Goal: Find specific page/section: Find specific page/section

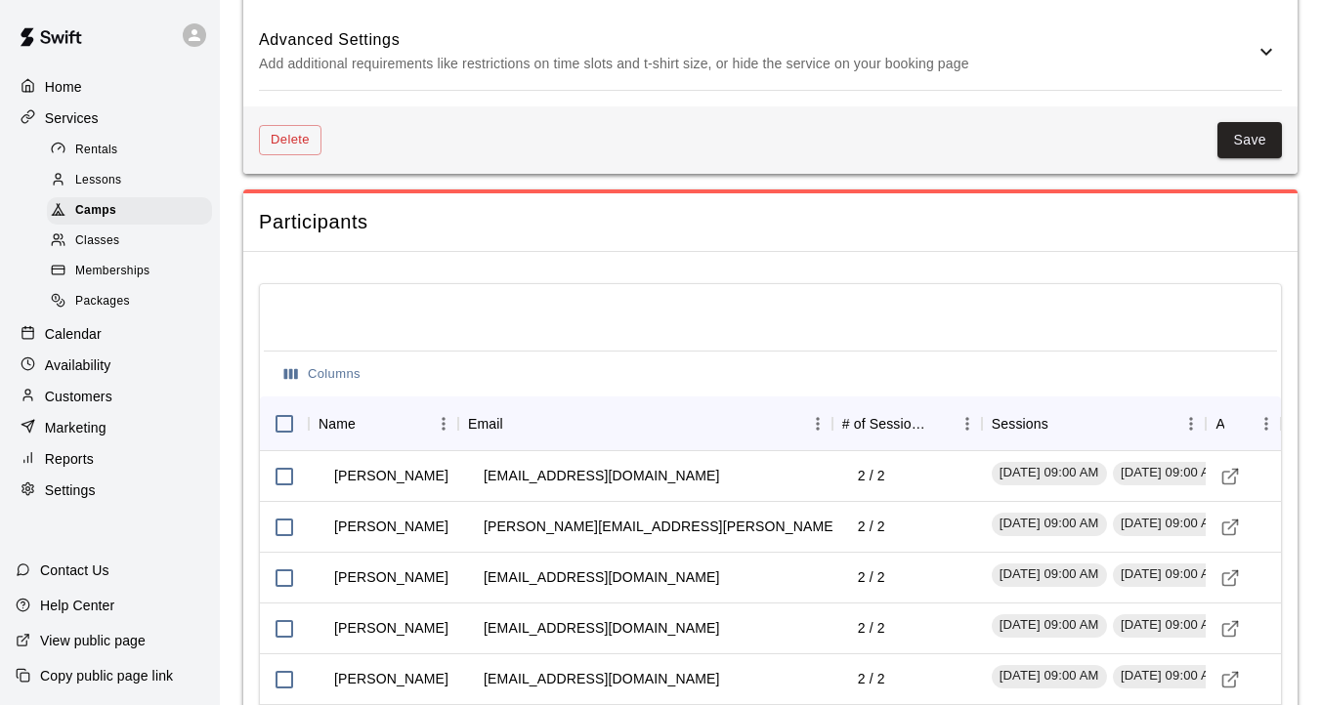
scroll to position [1860, 0]
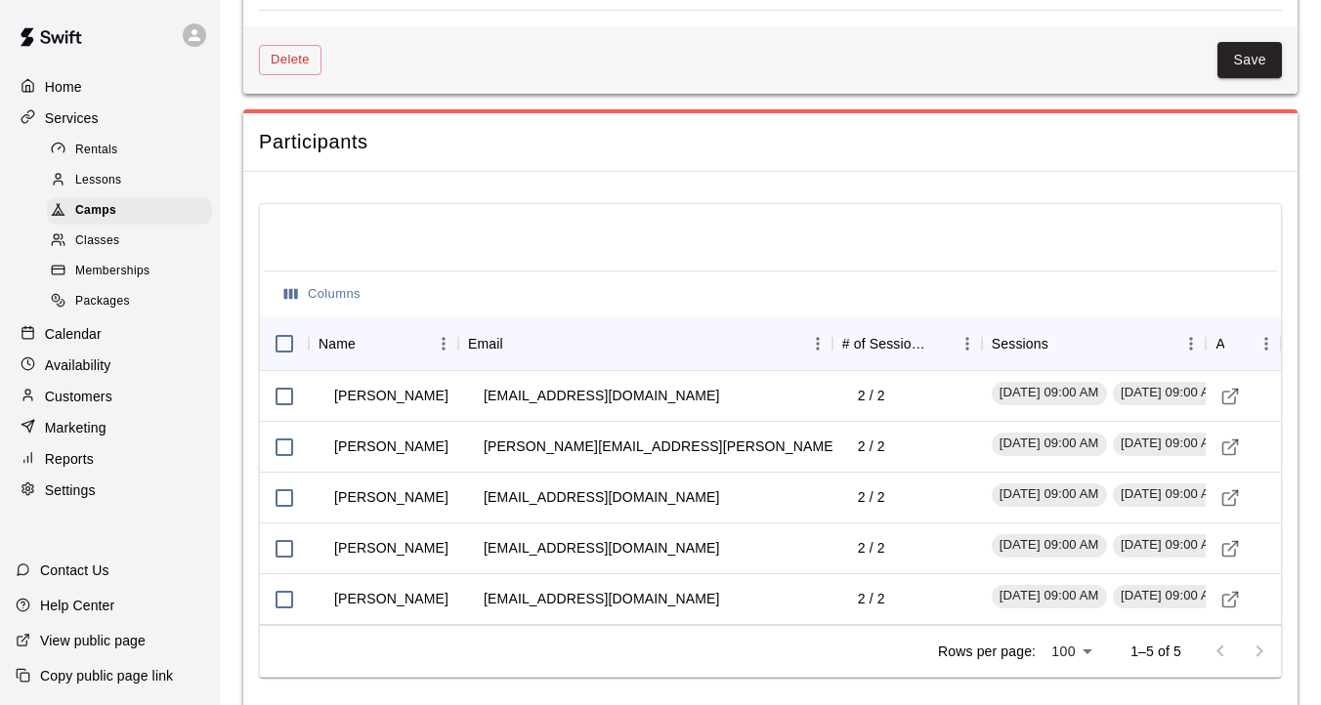
click at [70, 325] on p "Calendar" at bounding box center [73, 334] width 57 height 20
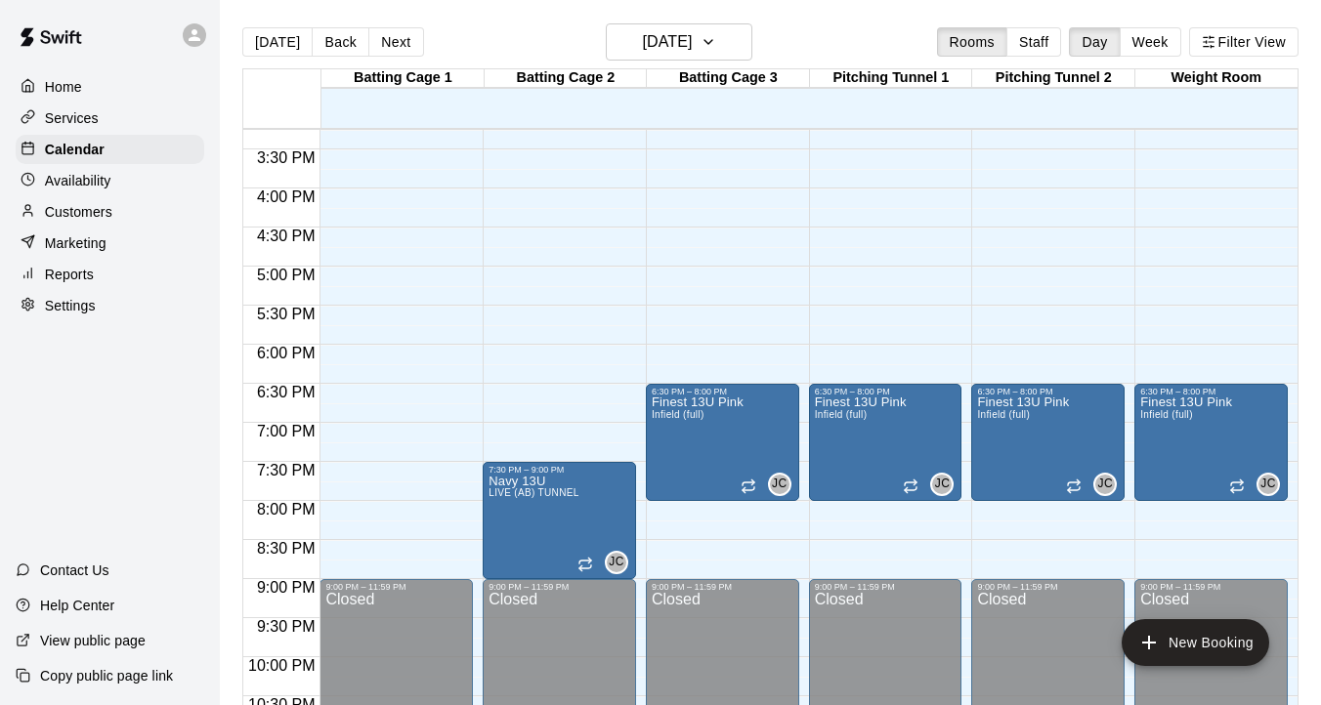
scroll to position [1279, 0]
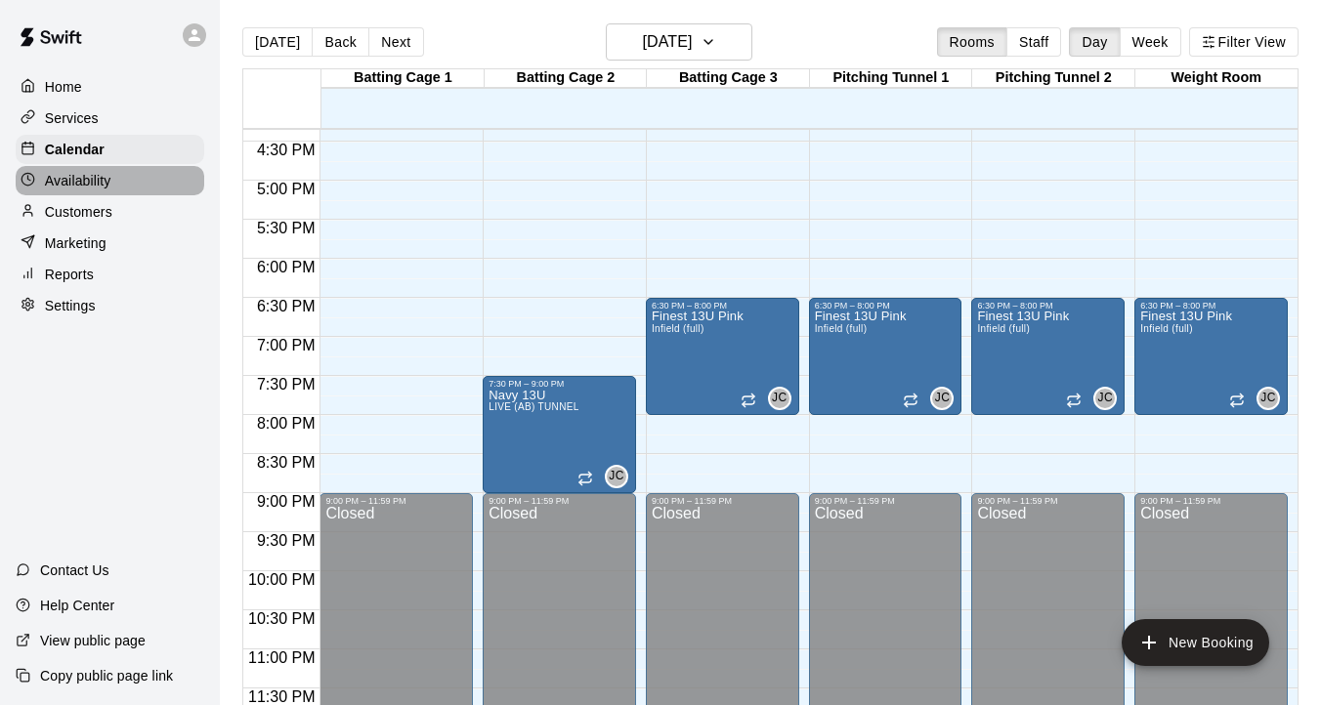
click at [100, 189] on p "Availability" at bounding box center [78, 181] width 66 height 20
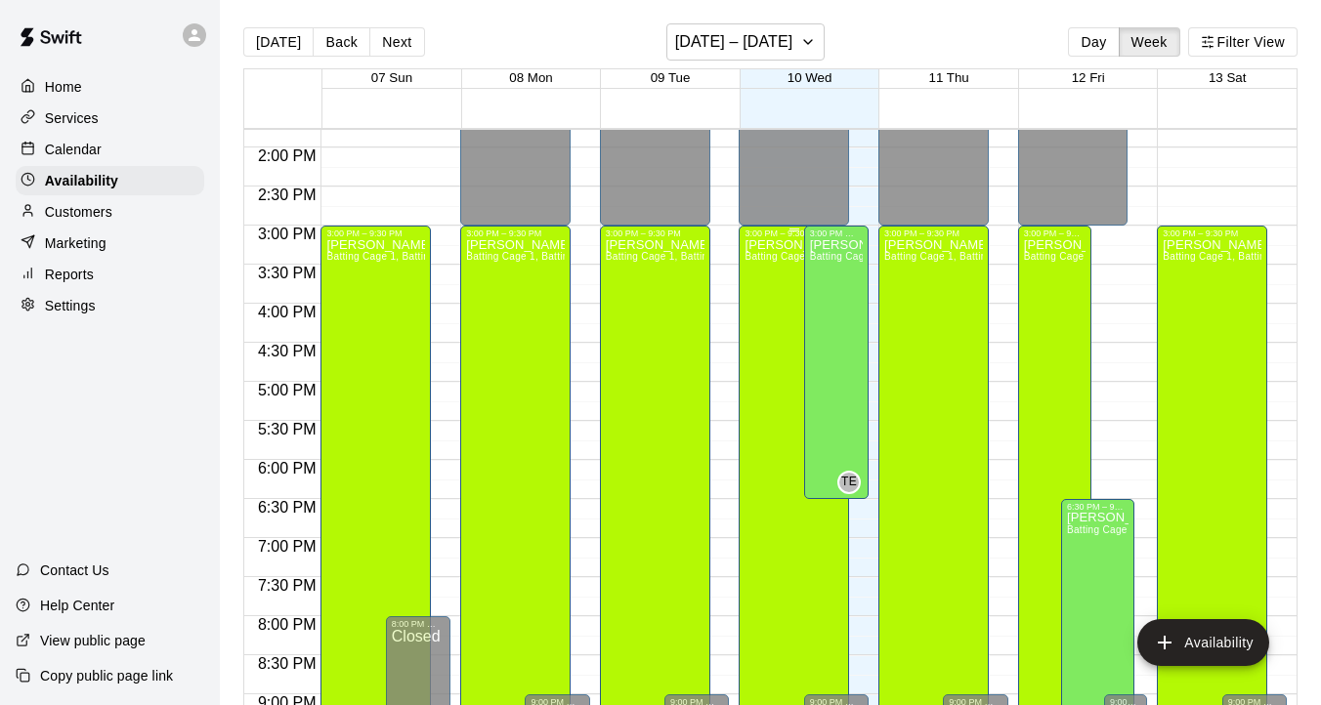
scroll to position [1279, 0]
